Goal: Information Seeking & Learning: Learn about a topic

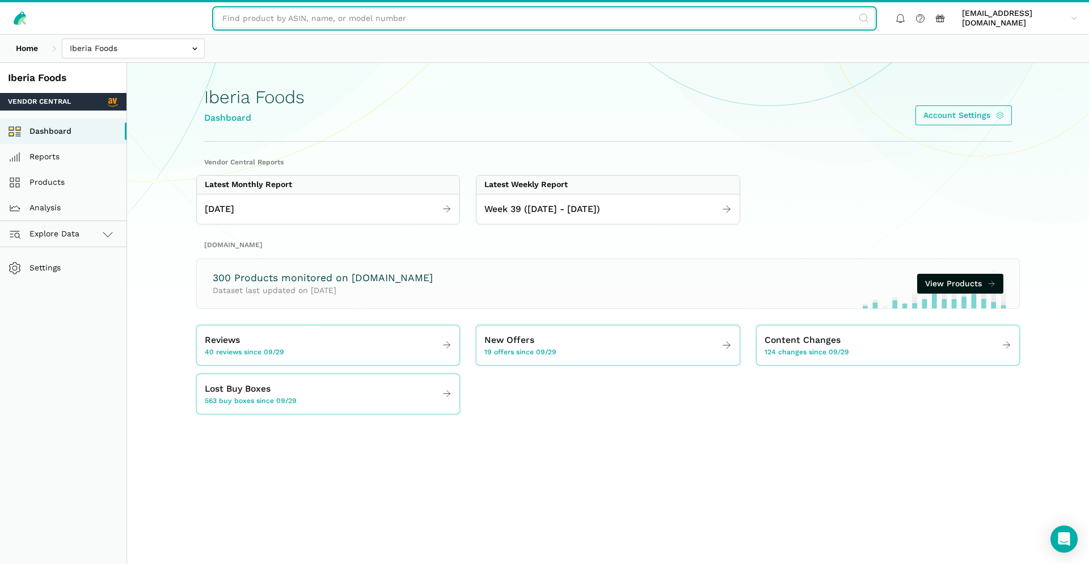
click at [349, 15] on input "text" at bounding box center [544, 19] width 660 height 20
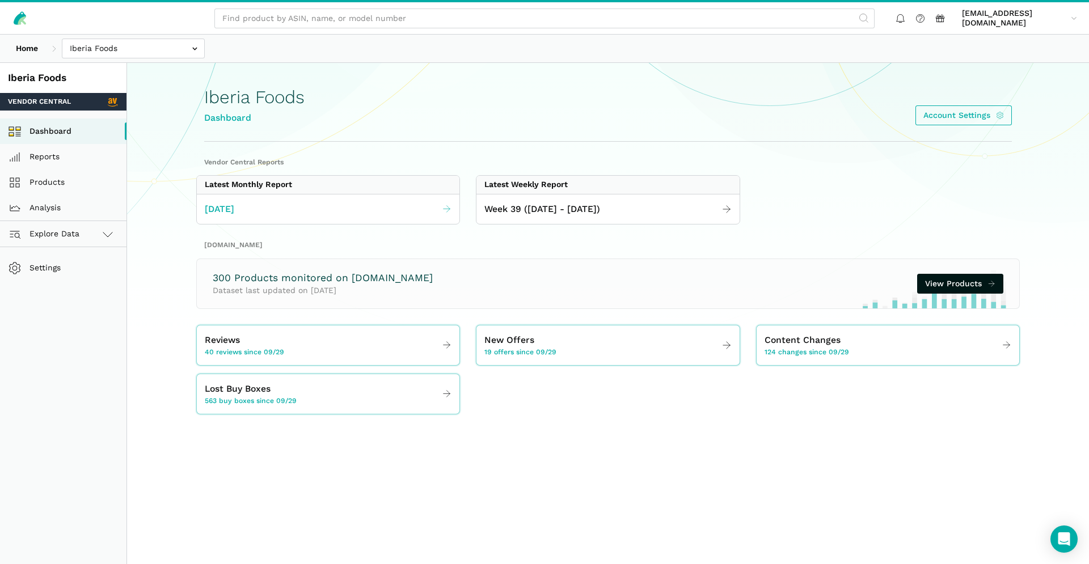
click at [229, 207] on span "[DATE]" at bounding box center [219, 209] width 29 height 14
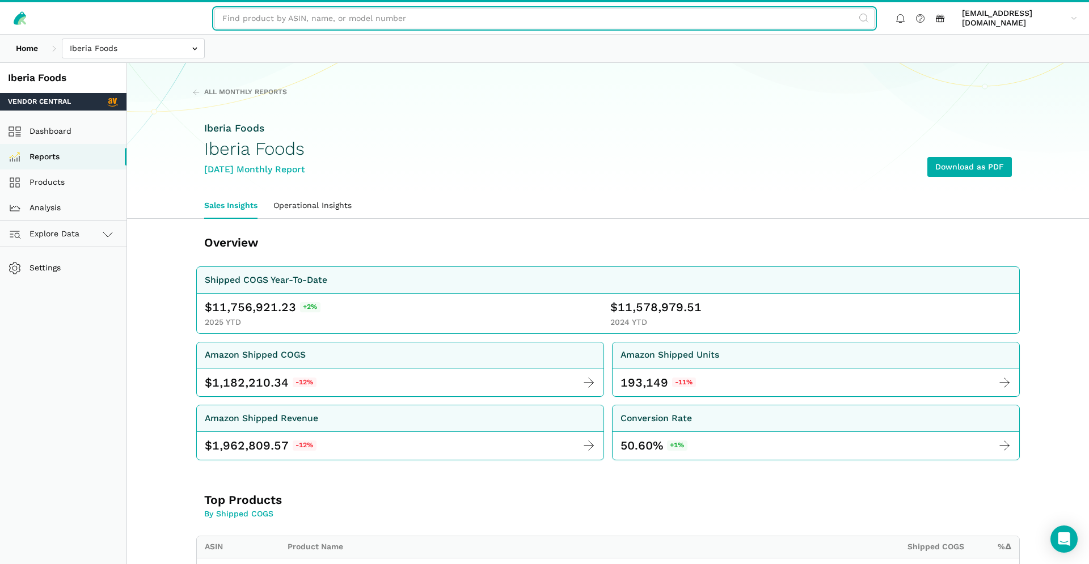
click at [429, 24] on input "text" at bounding box center [544, 19] width 660 height 20
type input "Caribbean Dreams"
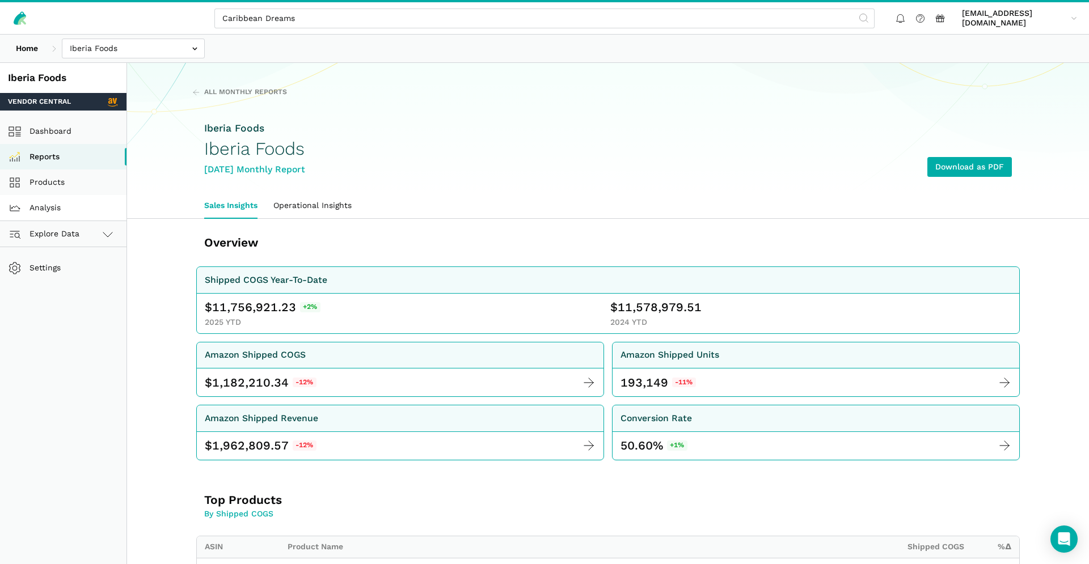
click at [44, 207] on link "Analysis" at bounding box center [63, 208] width 126 height 26
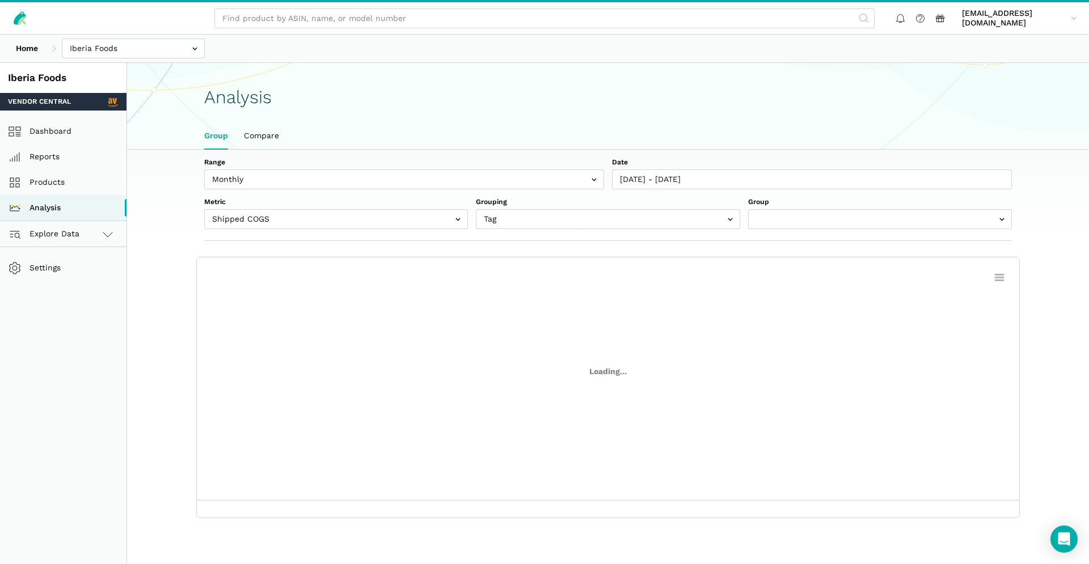
scroll to position [4, 0]
select select "(All Products)"
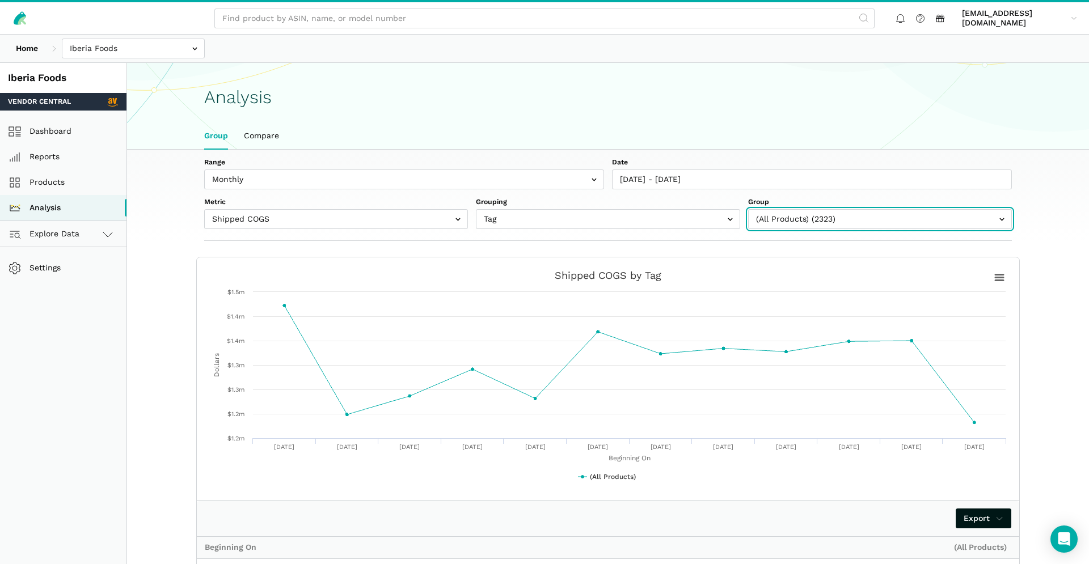
click at [814, 218] on input "text" at bounding box center [880, 219] width 264 height 20
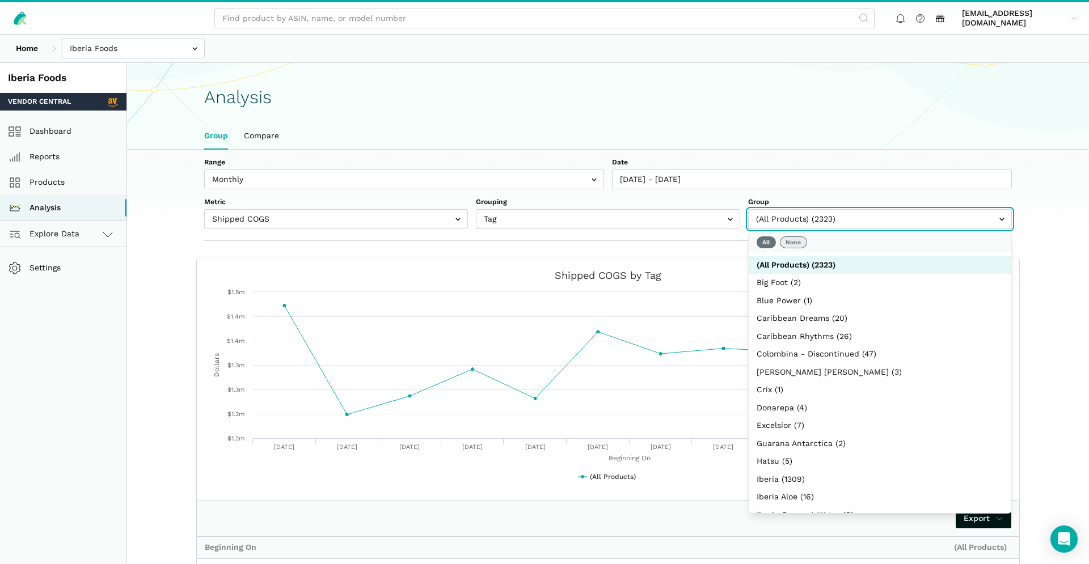
click at [796, 242] on button "None" at bounding box center [793, 242] width 27 height 12
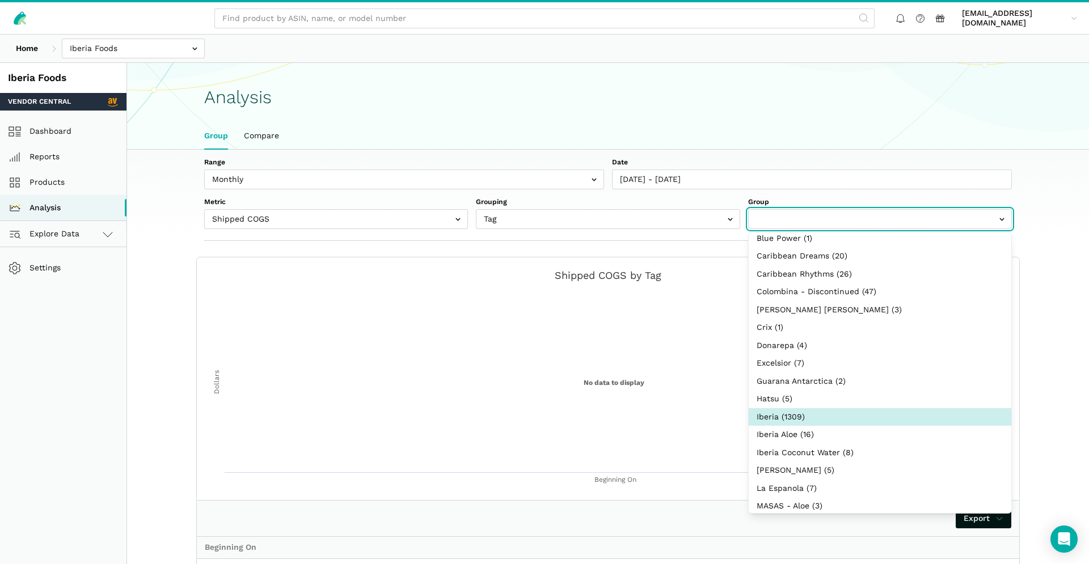
scroll to position [0, 0]
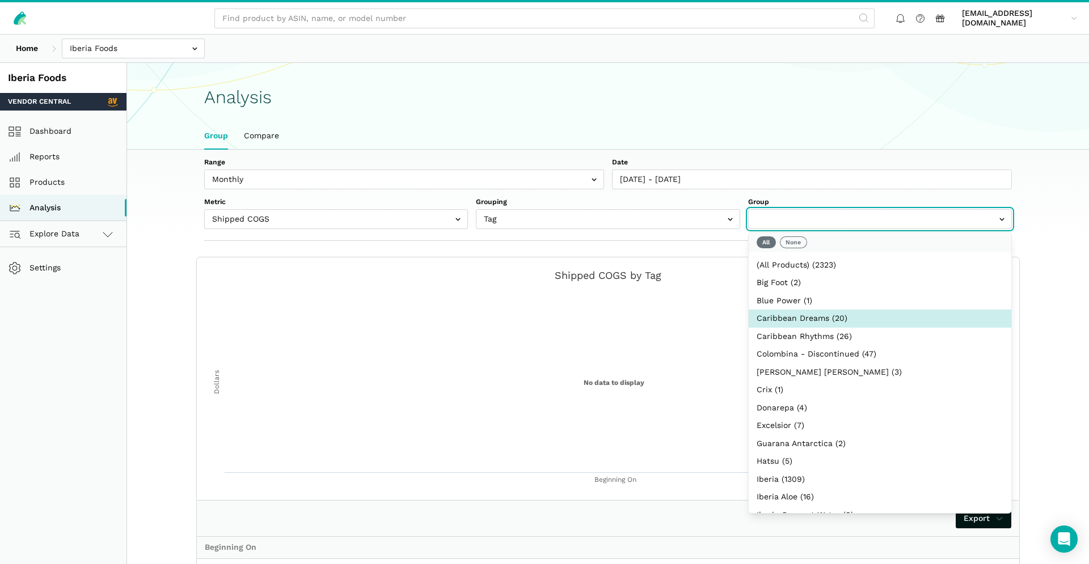
select select "Caribbean Dreams"
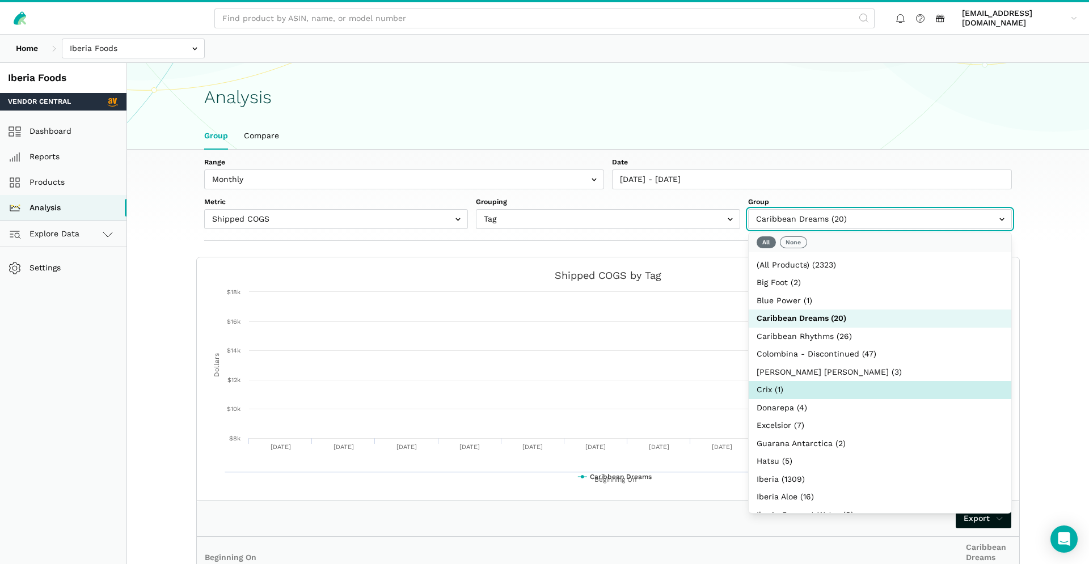
scroll to position [41, 0]
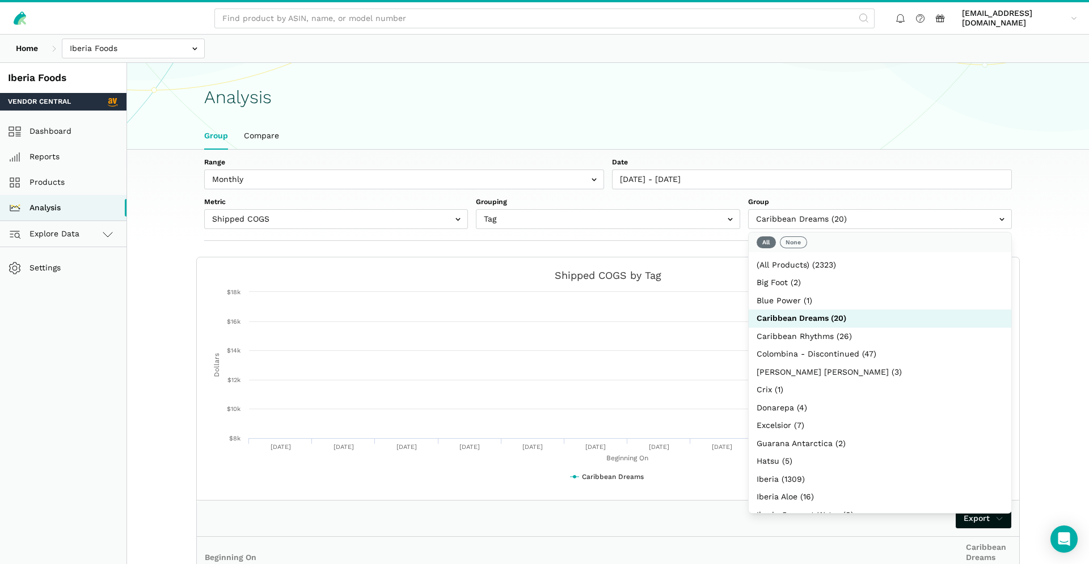
click at [1036, 432] on section "Created with Highcharts 6.2.0 Beginning On Dollars Chart context menu Shipped C…" at bounding box center [607, 556] width 871 height 598
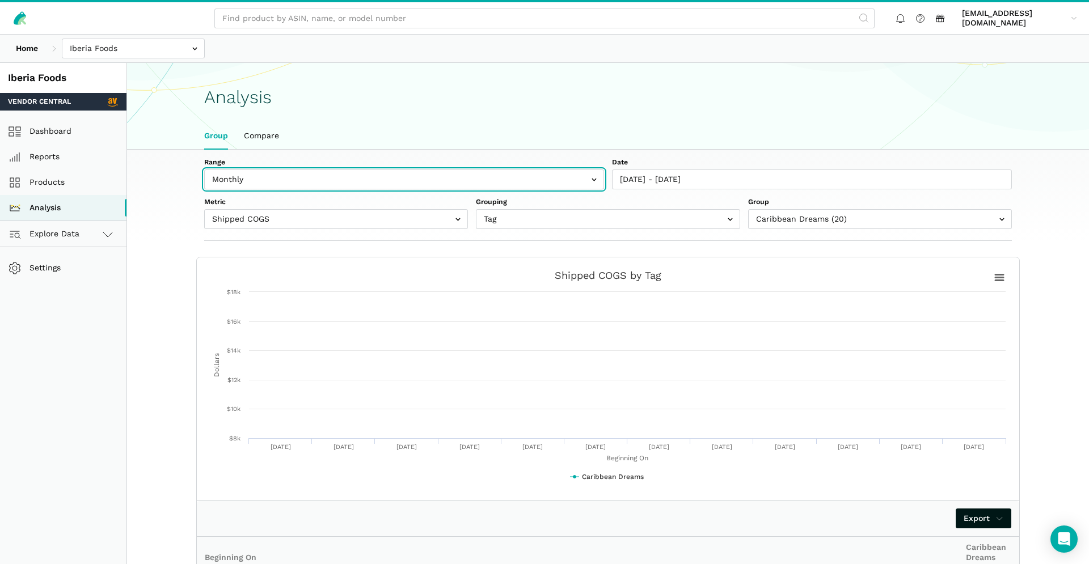
click at [592, 182] on input "text" at bounding box center [404, 180] width 400 height 20
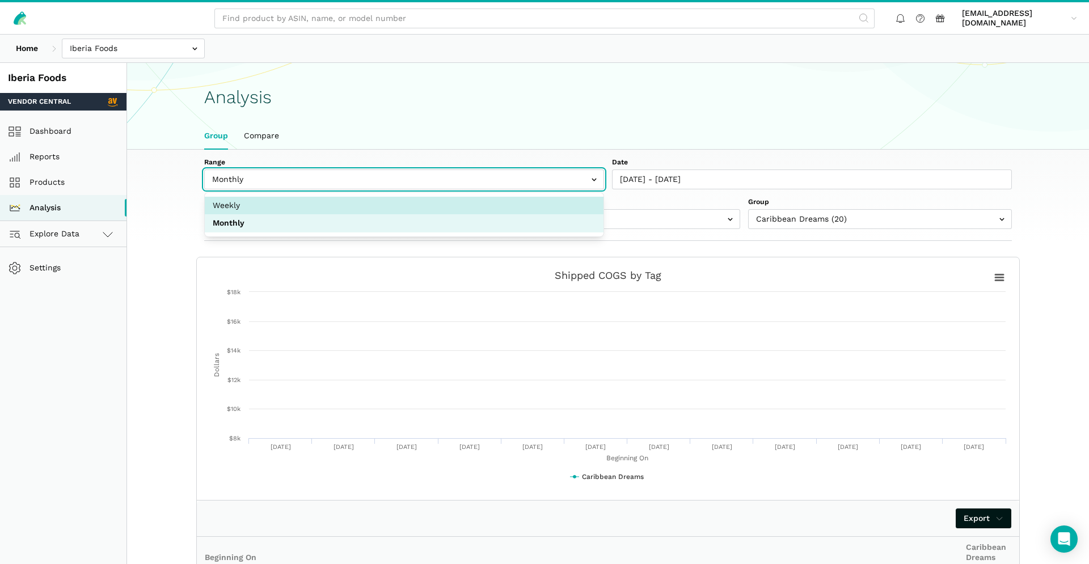
select select "weekly"
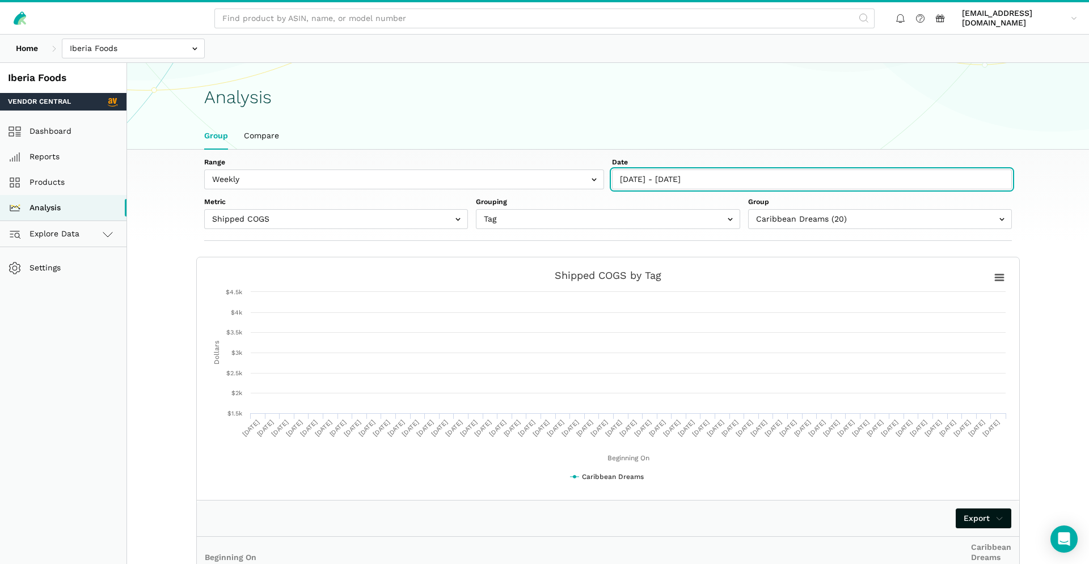
type input "[DATE]"
click at [686, 178] on input "[DATE] - [DATE]" at bounding box center [812, 180] width 400 height 20
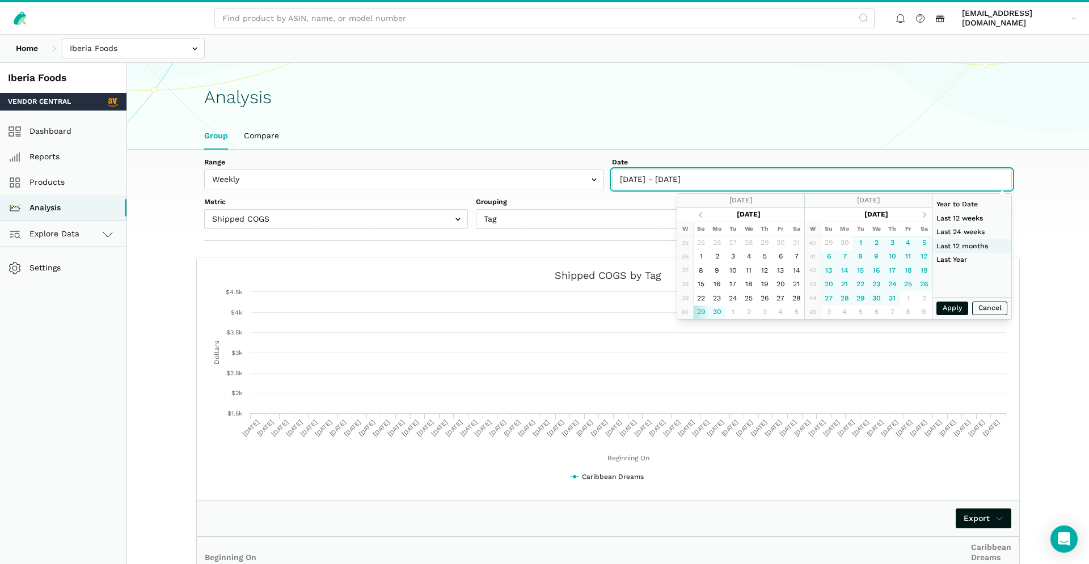
type input "10/01/2024"
type input "09/30/2025"
type input "04/20/2025"
type input "[DATE]"
type input "10/01/2024"
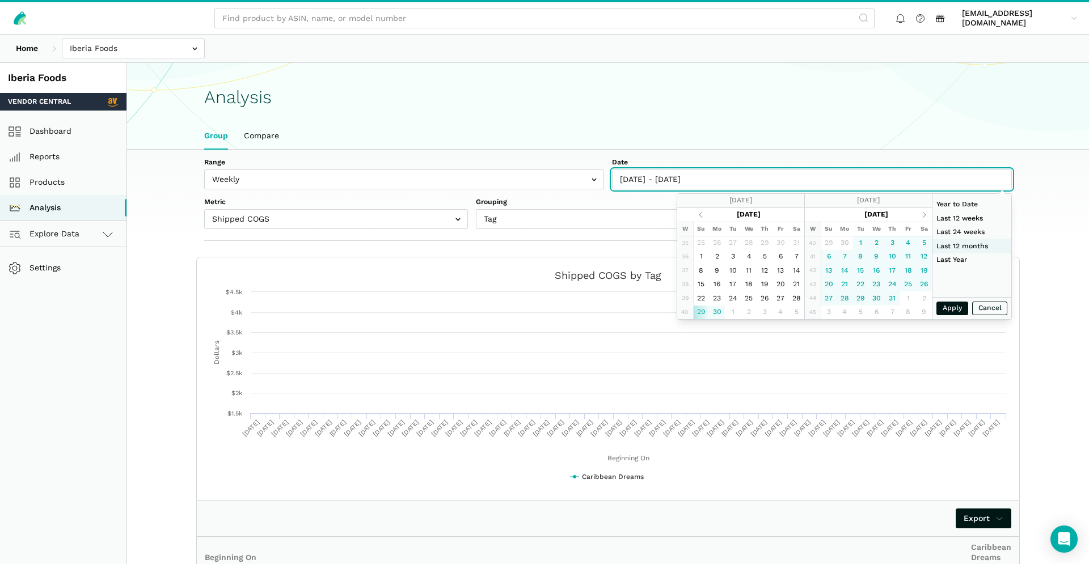
type input "09/30/2025"
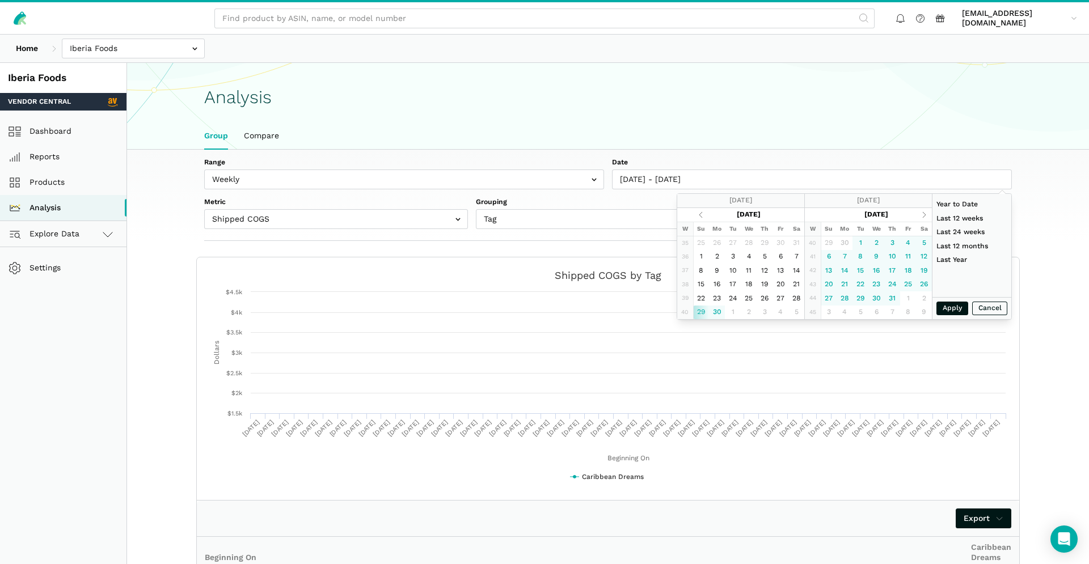
drag, startPoint x: 967, startPoint y: 244, endPoint x: 978, endPoint y: 243, distance: 11.4
click at [967, 244] on li "Last 12 months" at bounding box center [971, 246] width 79 height 14
type input "[DATE] - [DATE]"
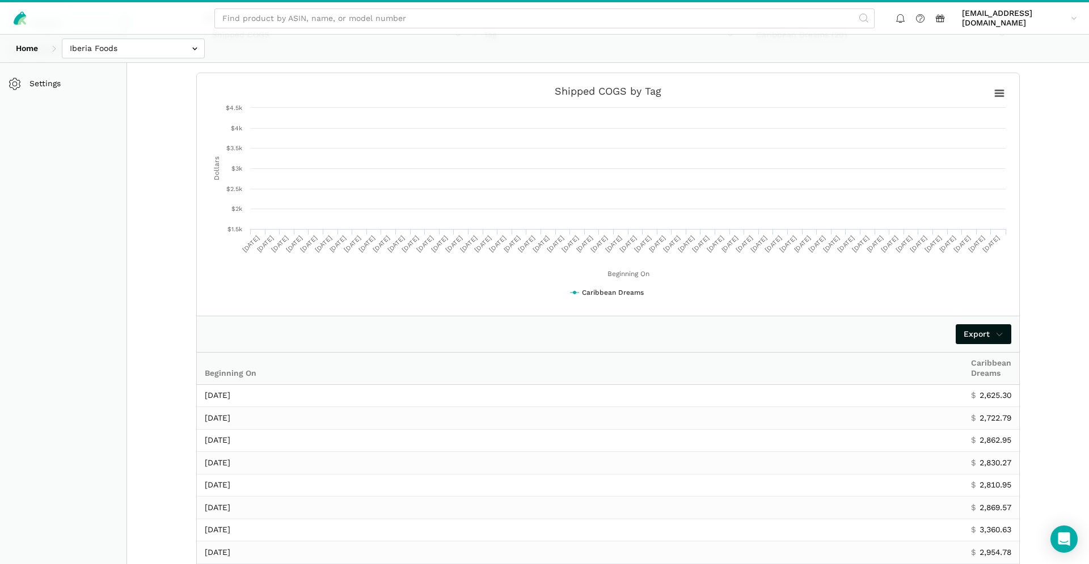
scroll to position [0, 0]
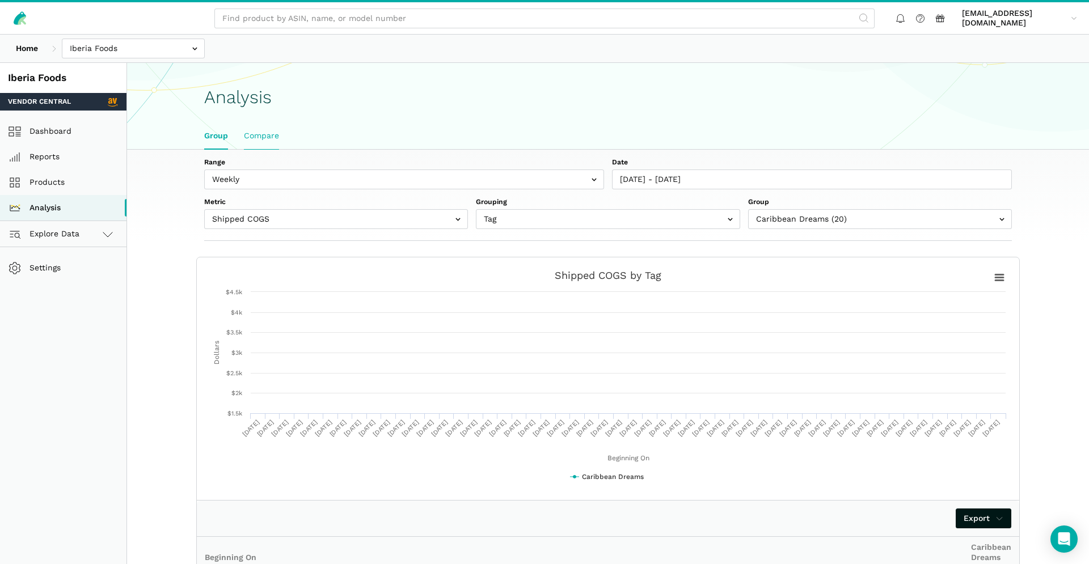
click at [270, 137] on link "Compare" at bounding box center [261, 136] width 51 height 26
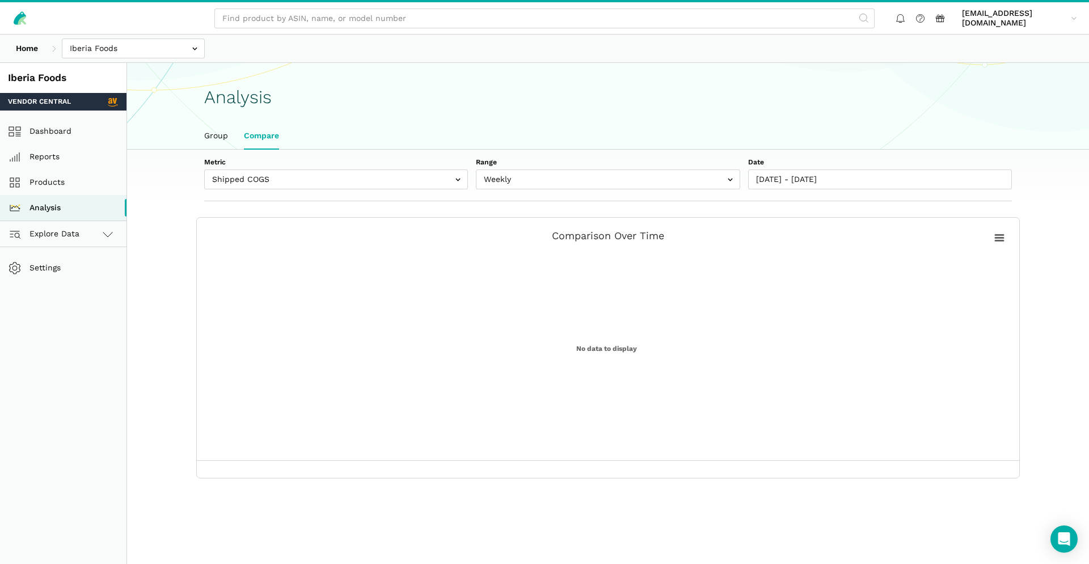
scroll to position [14, 0]
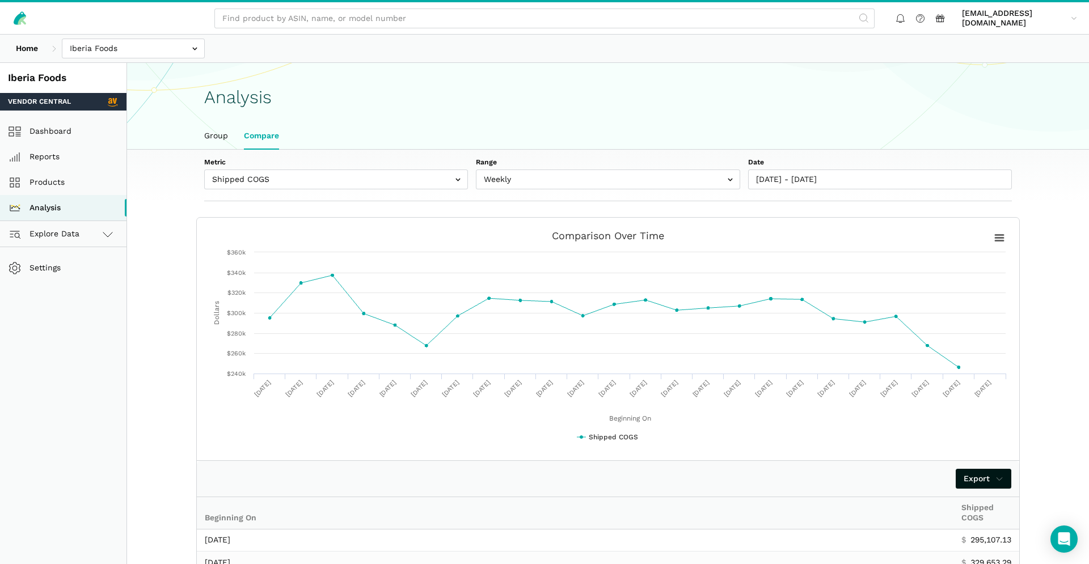
drag, startPoint x: 97, startPoint y: 210, endPoint x: 164, endPoint y: 209, distance: 67.5
click at [97, 210] on link "Analysis" at bounding box center [63, 208] width 126 height 26
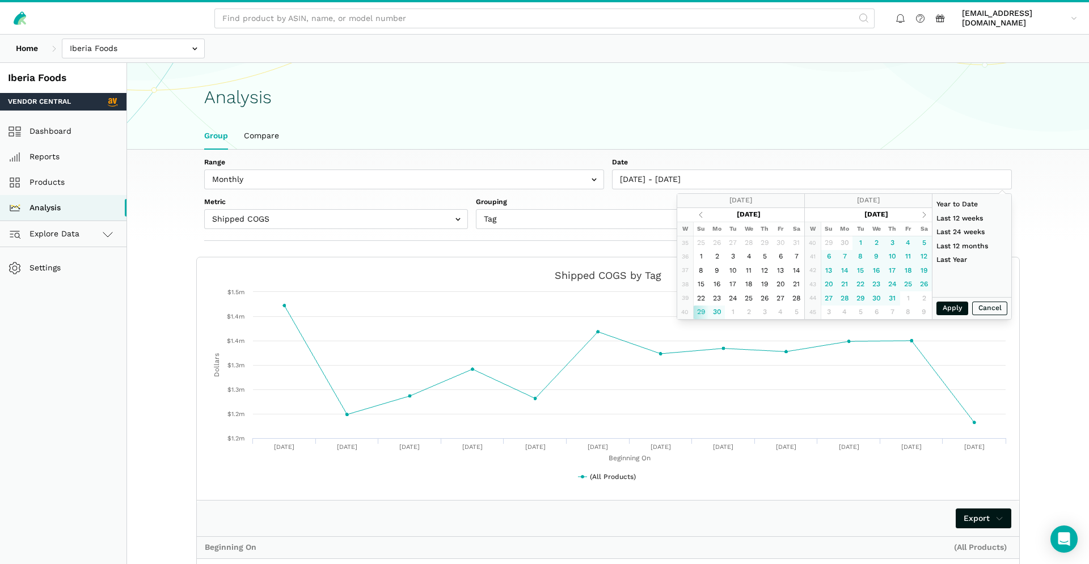
scroll to position [4, 0]
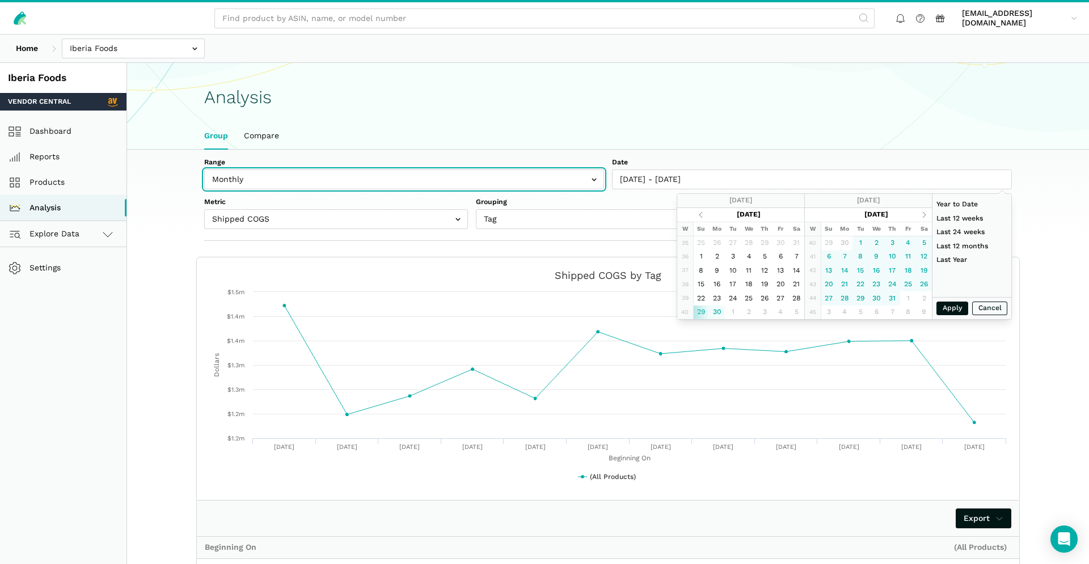
drag, startPoint x: 442, startPoint y: 188, endPoint x: 472, endPoint y: 197, distance: 32.1
click at [442, 188] on input "text" at bounding box center [404, 180] width 400 height 20
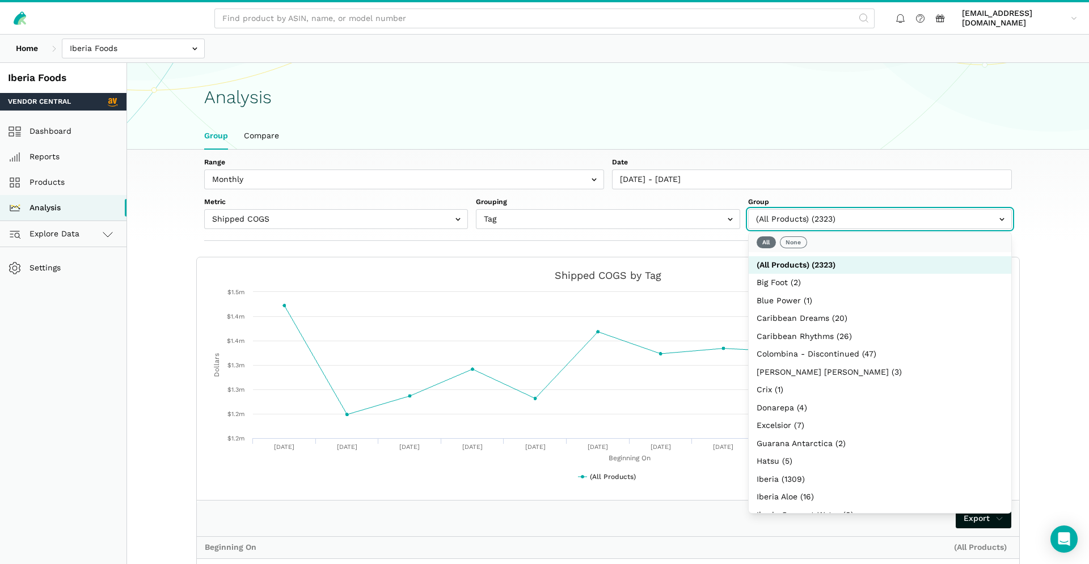
click at [852, 223] on input "text" at bounding box center [880, 219] width 264 height 20
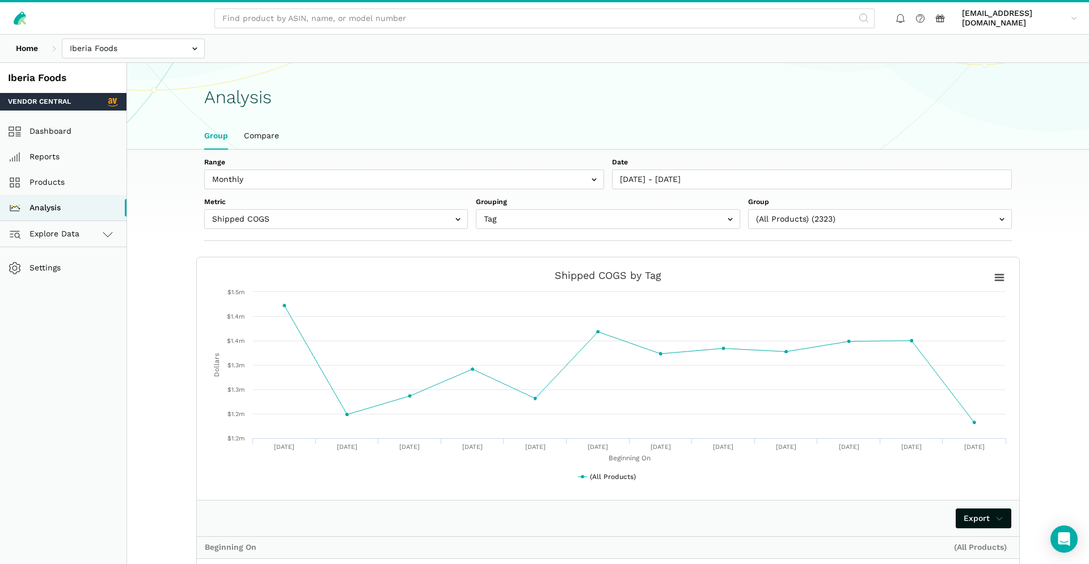
drag, startPoint x: 779, startPoint y: 242, endPoint x: 814, endPoint y: 279, distance: 51.4
click at [779, 242] on body "[EMAIL_ADDRESS][DOMAIN_NAME] farhan.a...[DOMAIN_NAME] Settings Team Settings Lo…" at bounding box center [544, 438] width 1089 height 876
click at [804, 224] on input "text" at bounding box center [880, 219] width 264 height 20
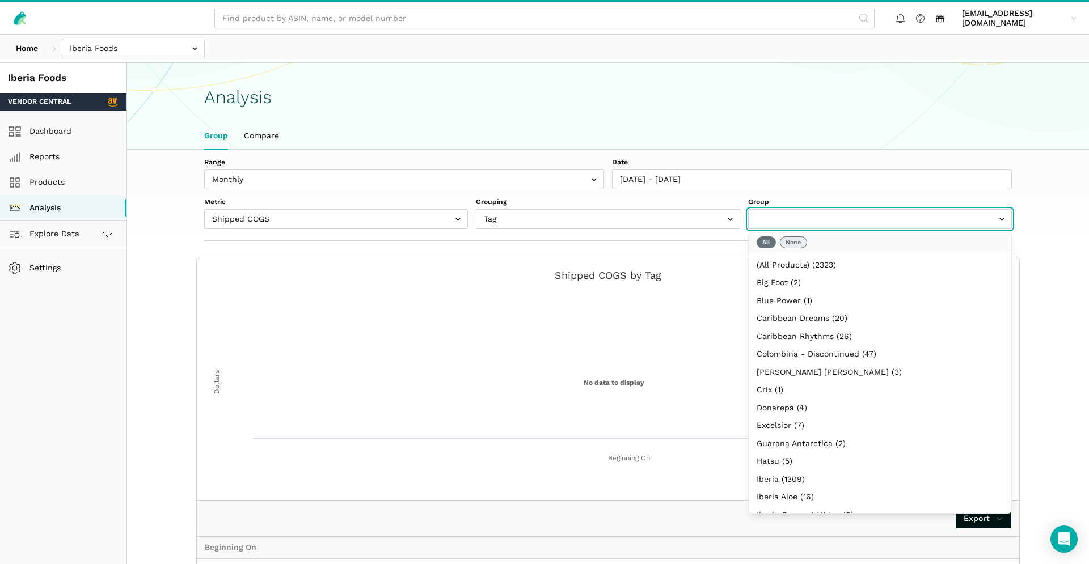
click at [792, 239] on button "None" at bounding box center [793, 242] width 27 height 12
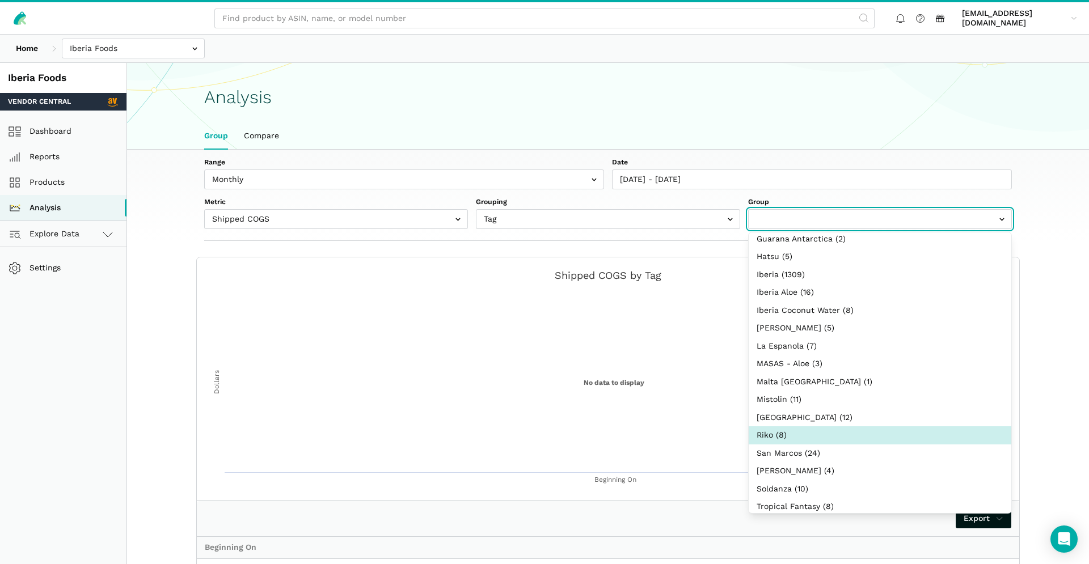
scroll to position [168, 0]
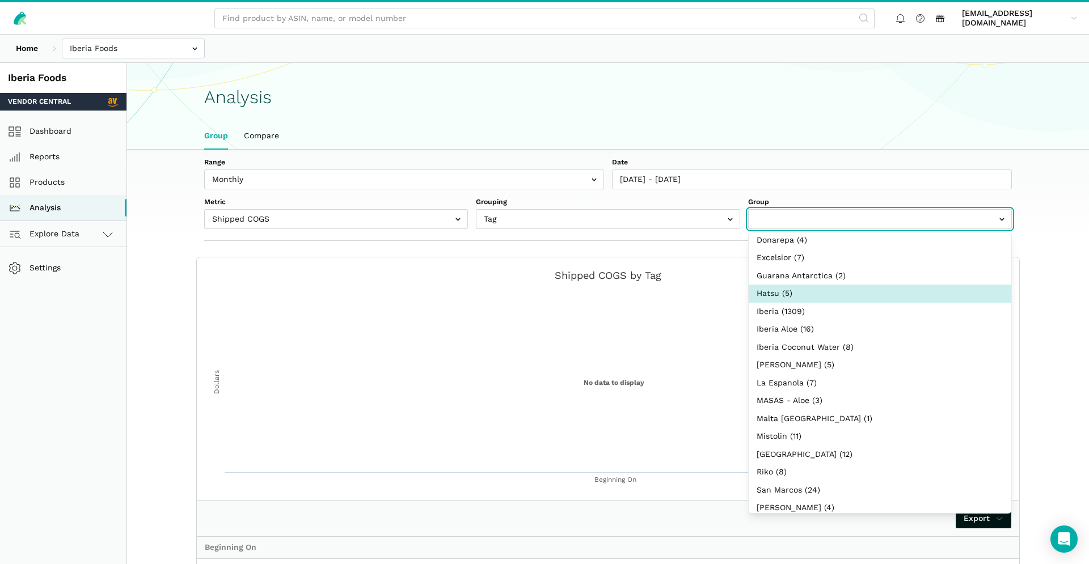
select select "Hatsu"
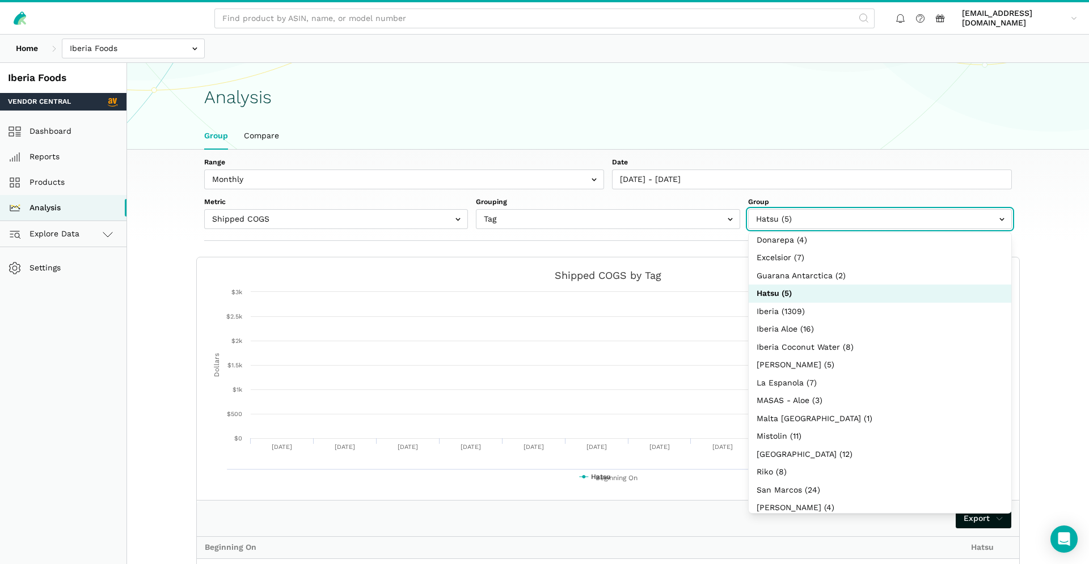
scroll to position [141, 0]
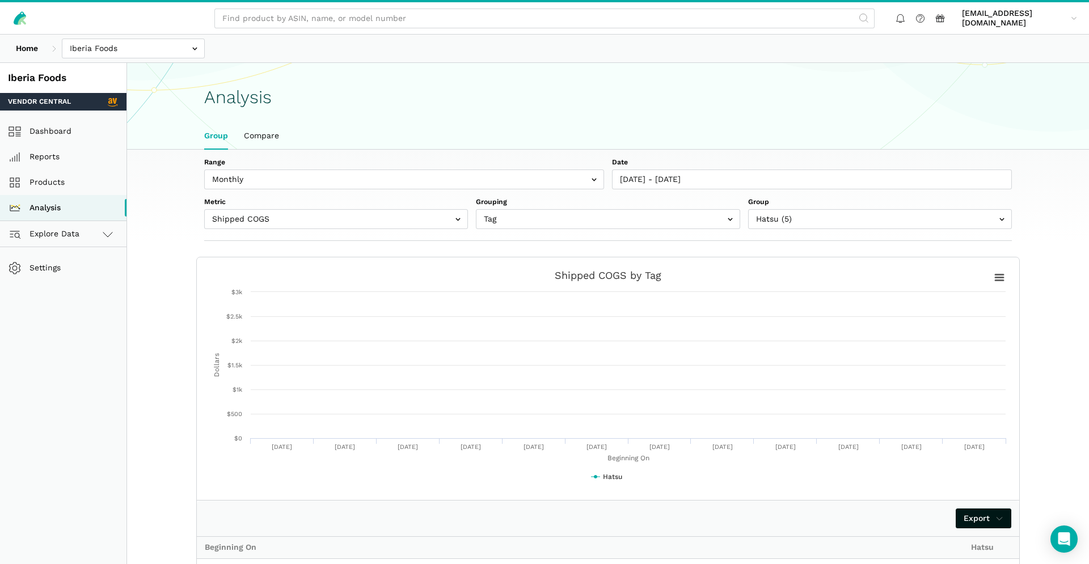
click at [1041, 295] on section "Created with Highcharts 6.2.0 Beginning On Dollars Chart context menu Shipped C…" at bounding box center [607, 551] width 871 height 588
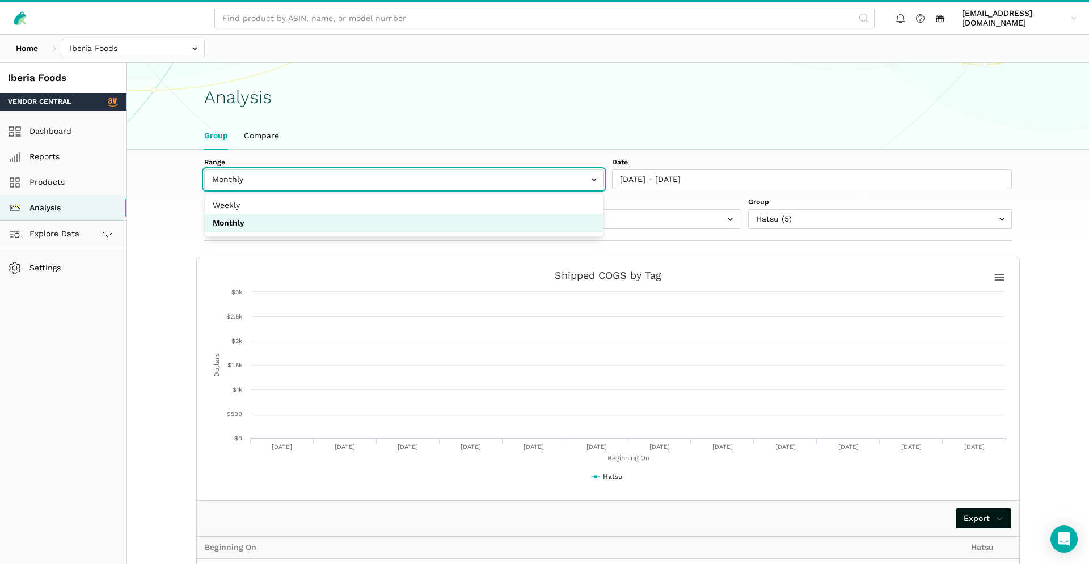
click at [594, 183] on input "text" at bounding box center [404, 180] width 400 height 20
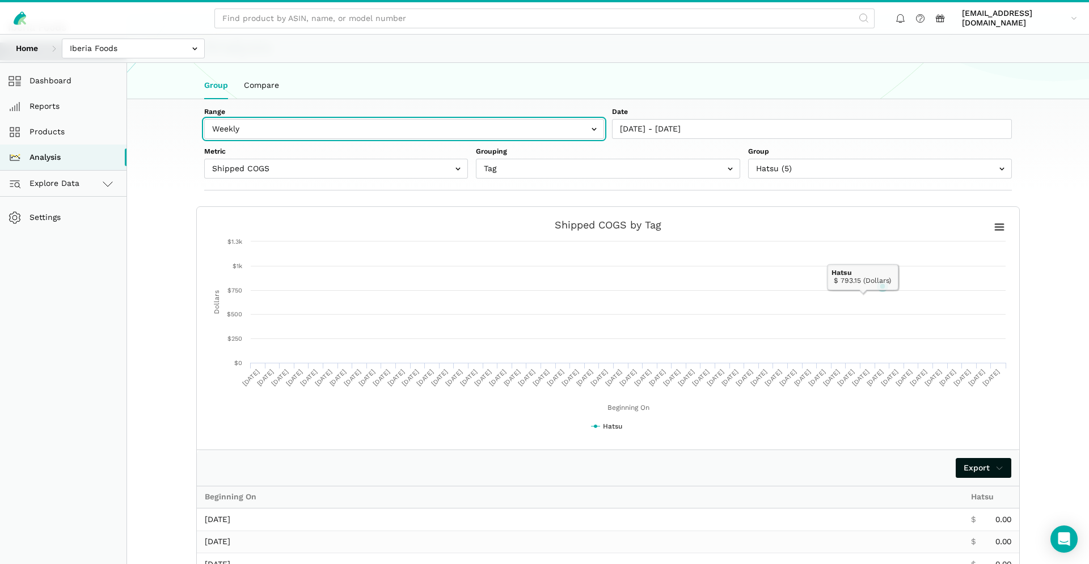
scroll to position [0, 0]
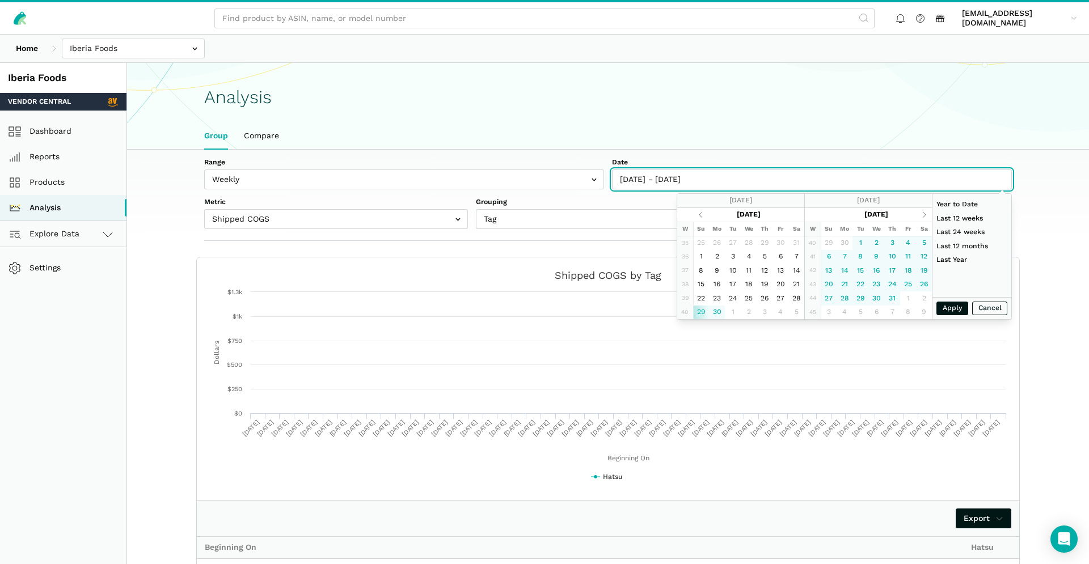
click at [640, 176] on input "[DATE] - [DATE]" at bounding box center [812, 180] width 400 height 20
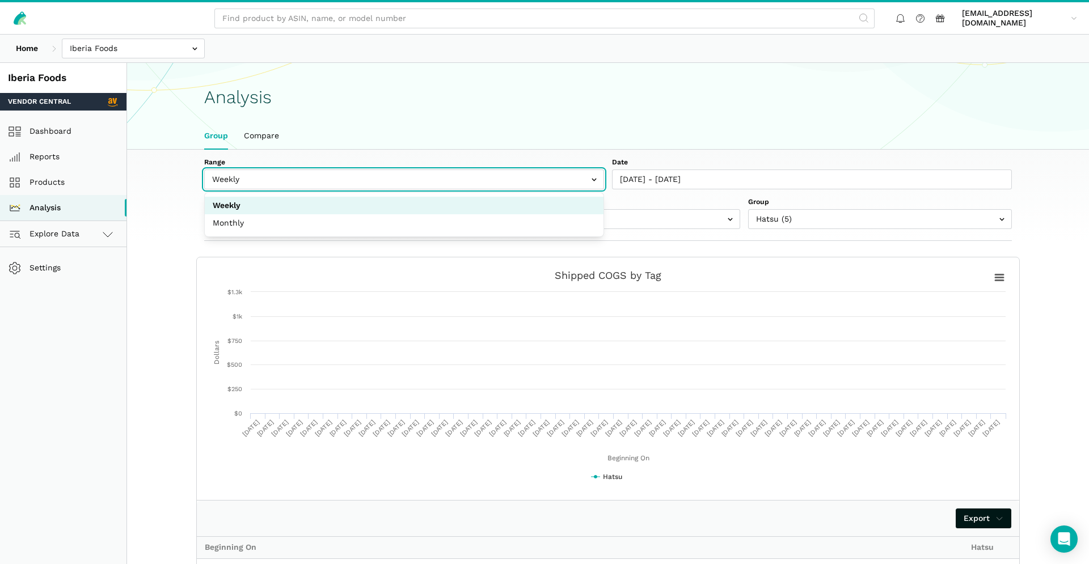
click at [466, 185] on input "text" at bounding box center [404, 180] width 400 height 20
select select "monthly"
